Goal: Check status: Check status

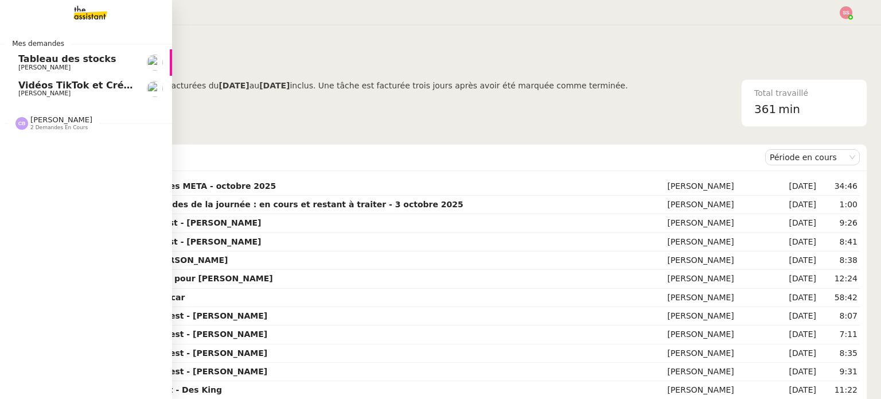
click at [90, 76] on link "Vidéos TikTok et Créatives META - [DATE] [PERSON_NAME]" at bounding box center [86, 89] width 172 height 26
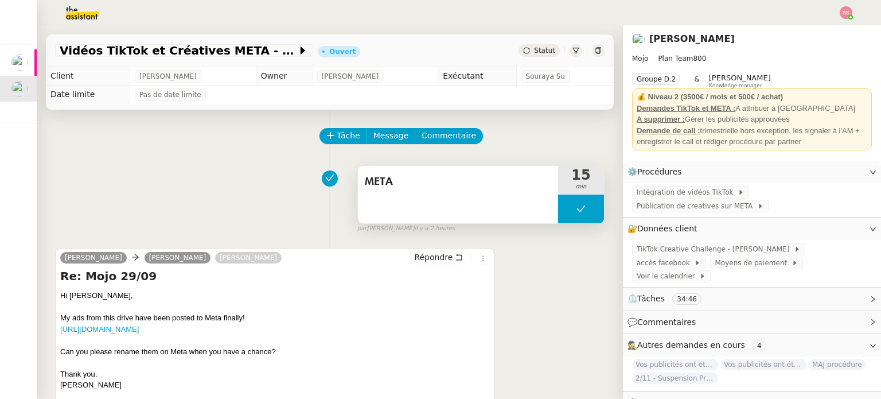
click at [573, 200] on button at bounding box center [581, 208] width 46 height 29
click at [568, 211] on icon at bounding box center [570, 208] width 4 height 6
click at [594, 204] on div at bounding box center [581, 208] width 46 height 29
click at [594, 204] on button at bounding box center [592, 208] width 23 height 29
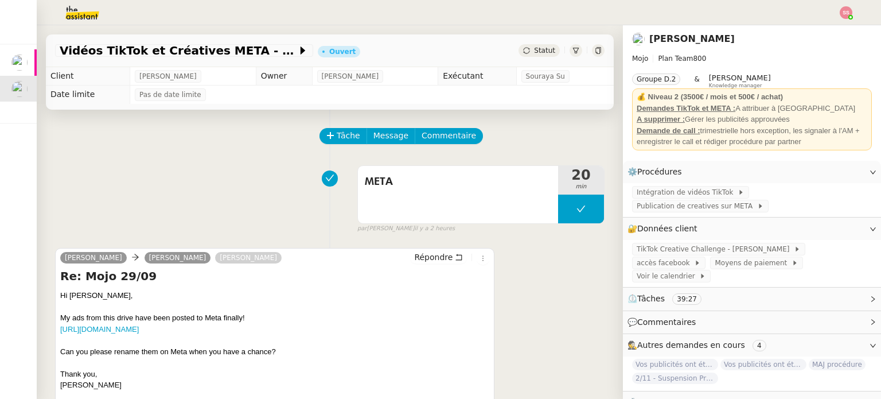
click at [839, 13] on div at bounding box center [441, 12] width 824 height 25
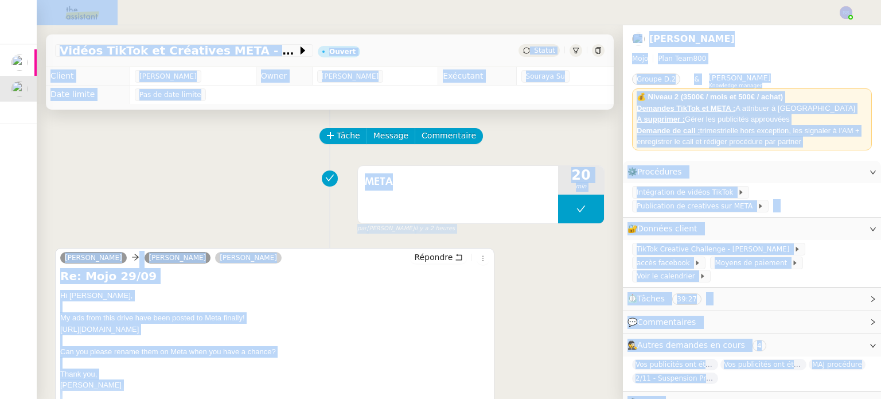
click at [839, 13] on div at bounding box center [441, 12] width 824 height 25
click at [855, 18] on nz-header at bounding box center [440, 12] width 881 height 25
click at [849, 9] on img at bounding box center [846, 12] width 13 height 13
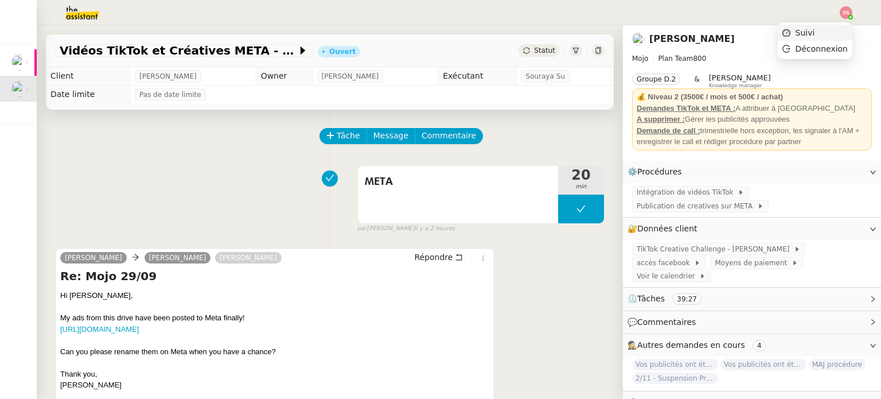
click at [834, 29] on li "Suivi" at bounding box center [815, 33] width 75 height 16
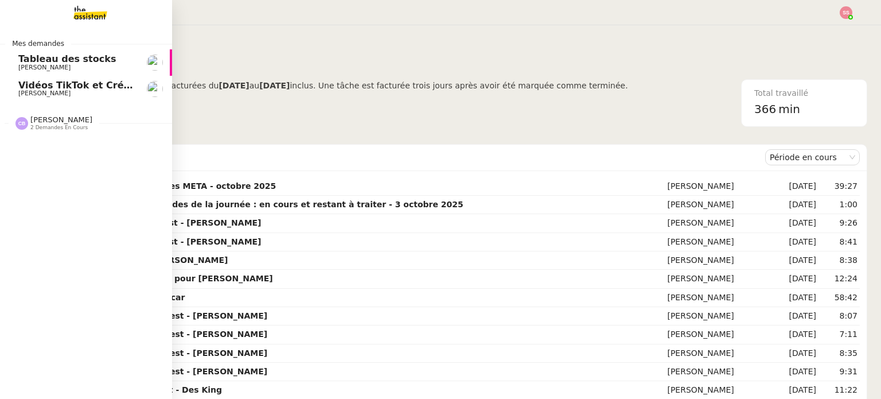
click at [34, 83] on span "Vidéos TikTok et Créatives META - octobre 2025" at bounding box center [141, 85] width 247 height 11
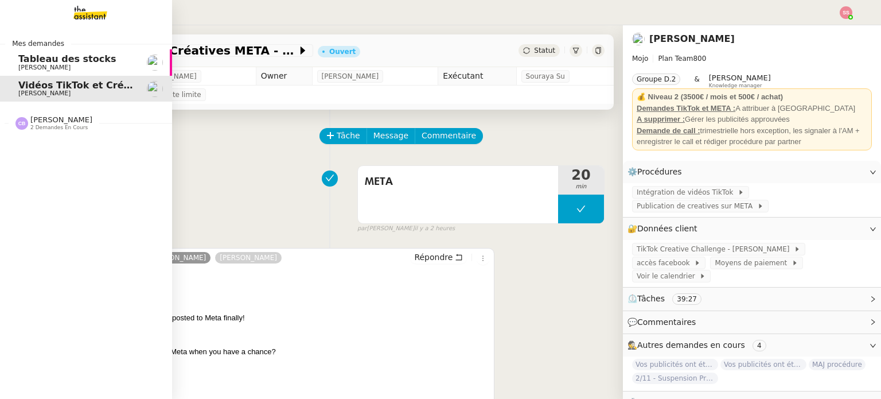
click at [45, 123] on span "[PERSON_NAME]" at bounding box center [61, 119] width 62 height 9
click at [61, 165] on link "Appel de suivi [PERSON_NAME] - CYBERSERENO [PERSON_NAME]" at bounding box center [86, 174] width 172 height 26
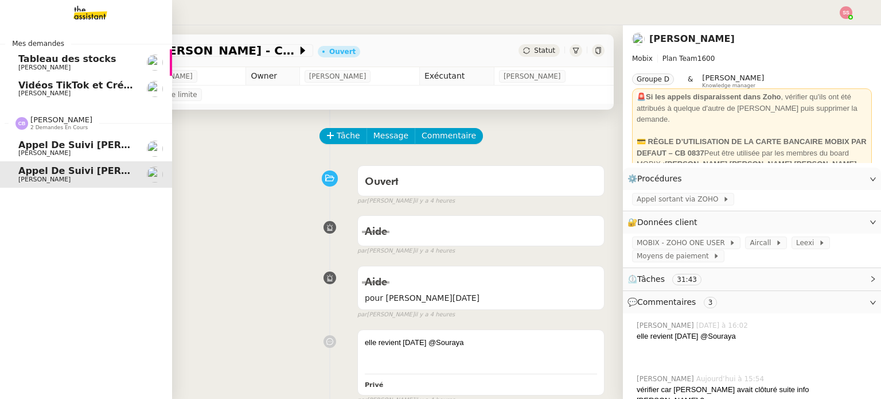
click at [67, 151] on span "[PERSON_NAME]" at bounding box center [76, 153] width 116 height 7
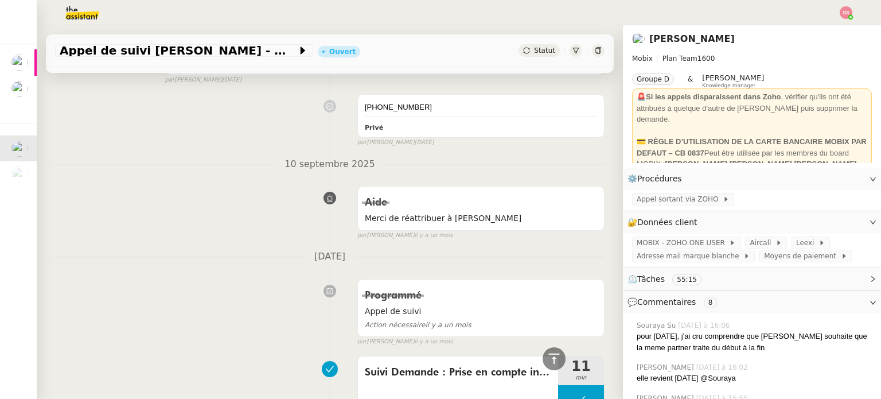
scroll to position [1262, 0]
